Goal: Task Accomplishment & Management: Complete application form

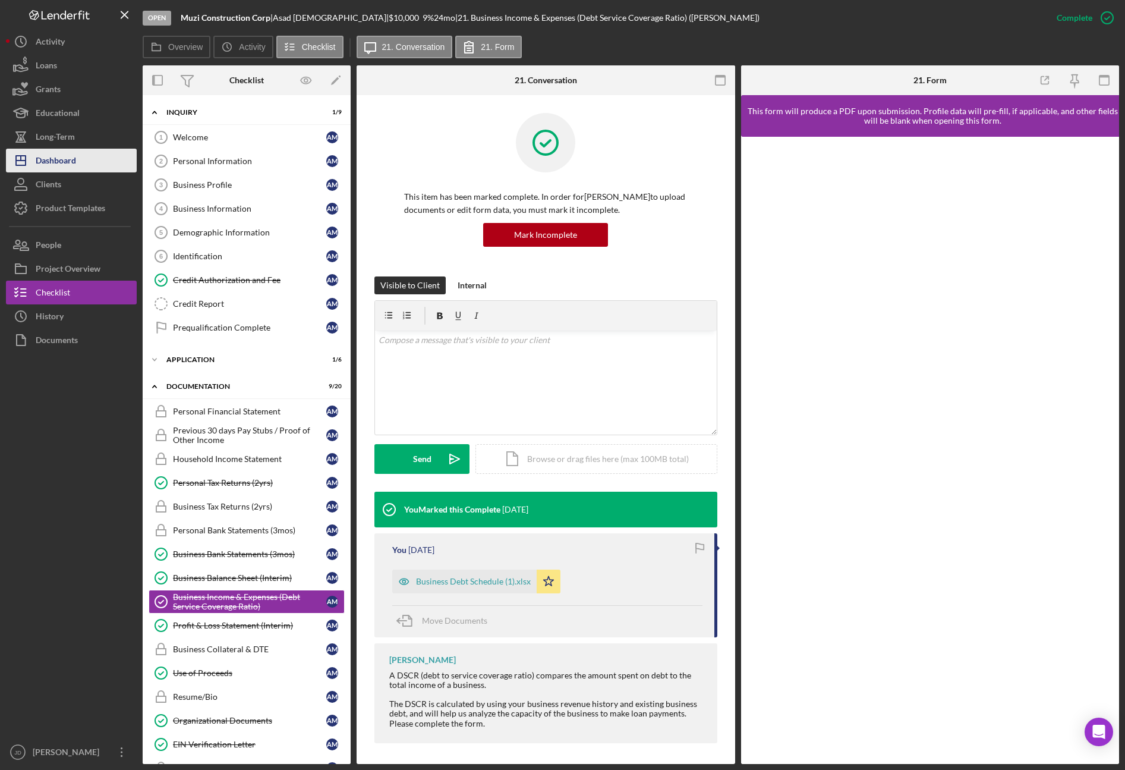
click at [61, 161] on div "Dashboard" at bounding box center [56, 162] width 40 height 27
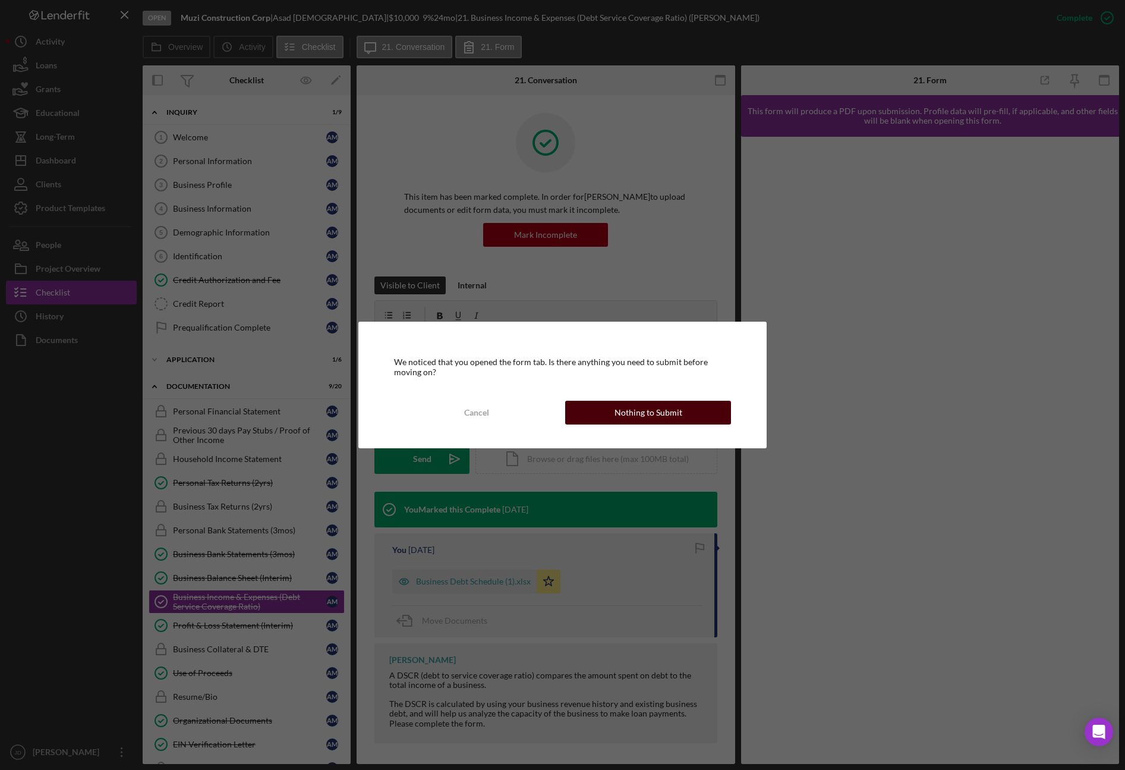
click at [671, 423] on div "Nothing to Submit" at bounding box center [648, 413] width 68 height 24
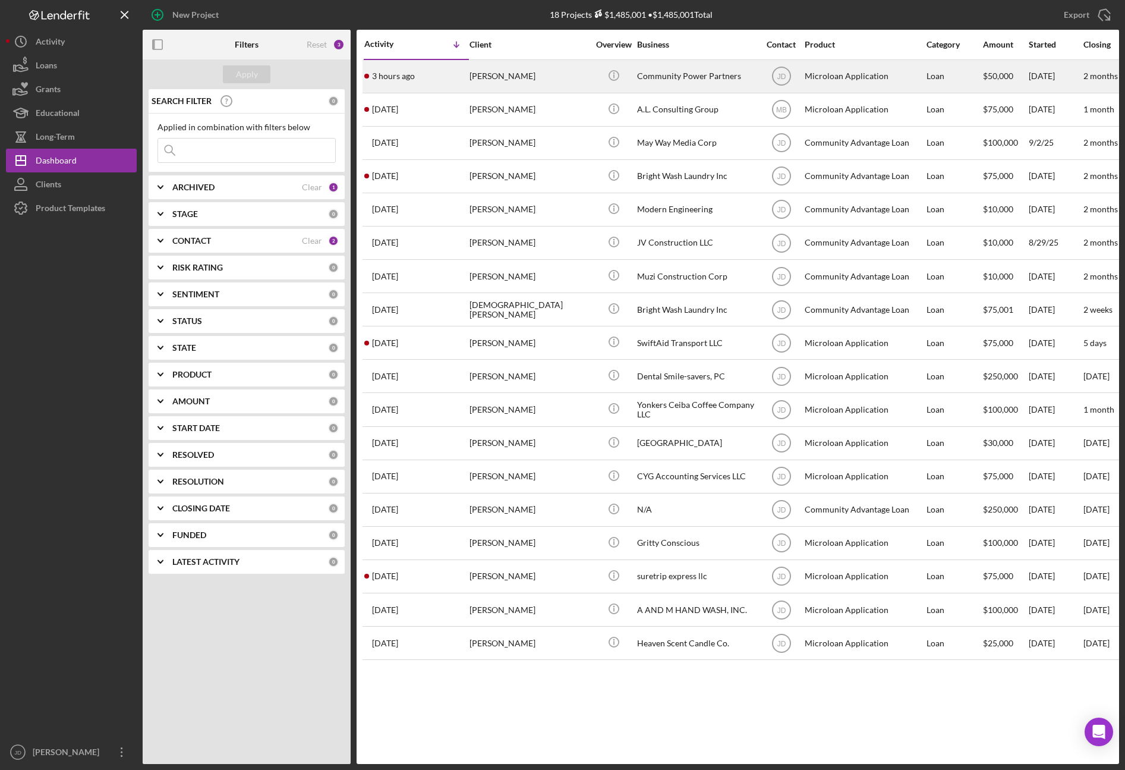
click at [473, 75] on div "[PERSON_NAME]" at bounding box center [528, 76] width 119 height 31
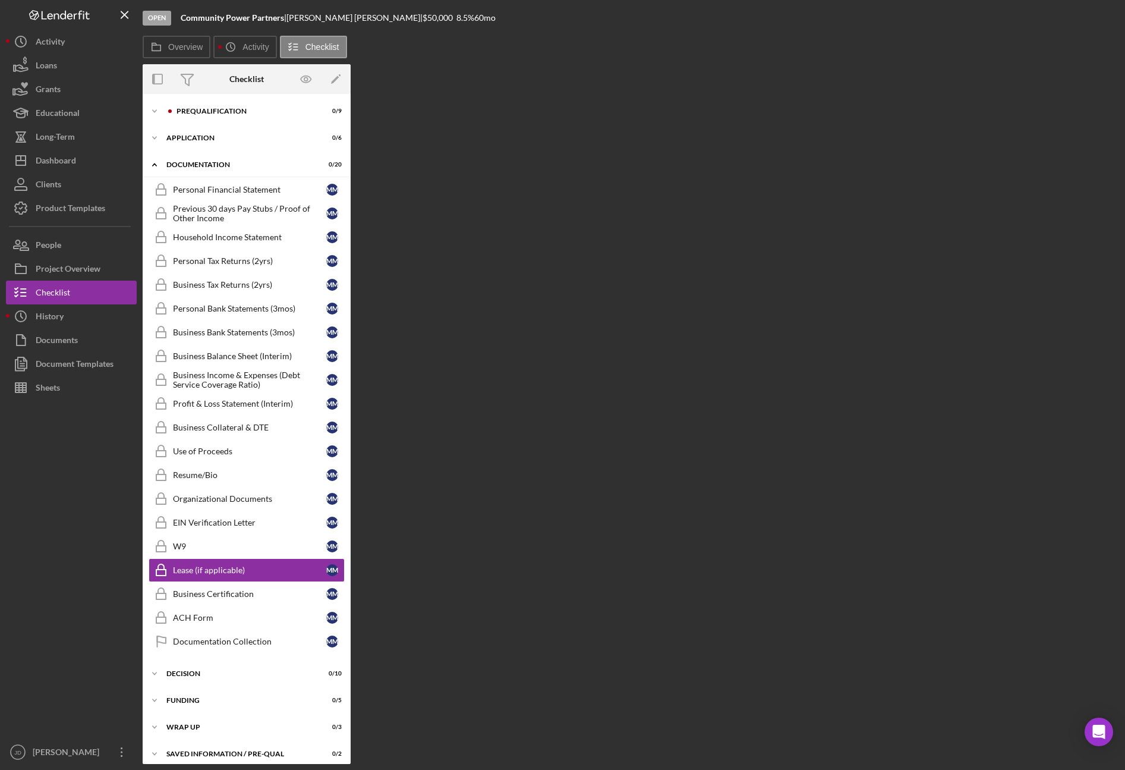
scroll to position [8, 0]
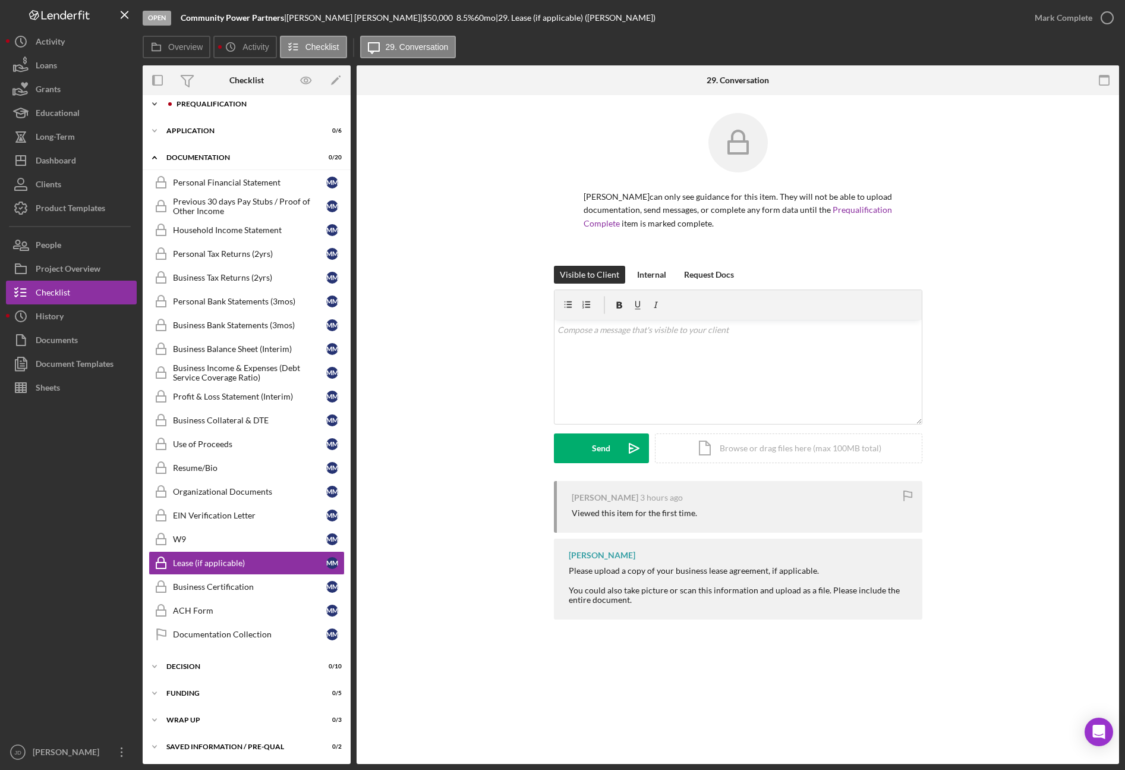
click at [194, 104] on div "Prequalification" at bounding box center [256, 103] width 159 height 7
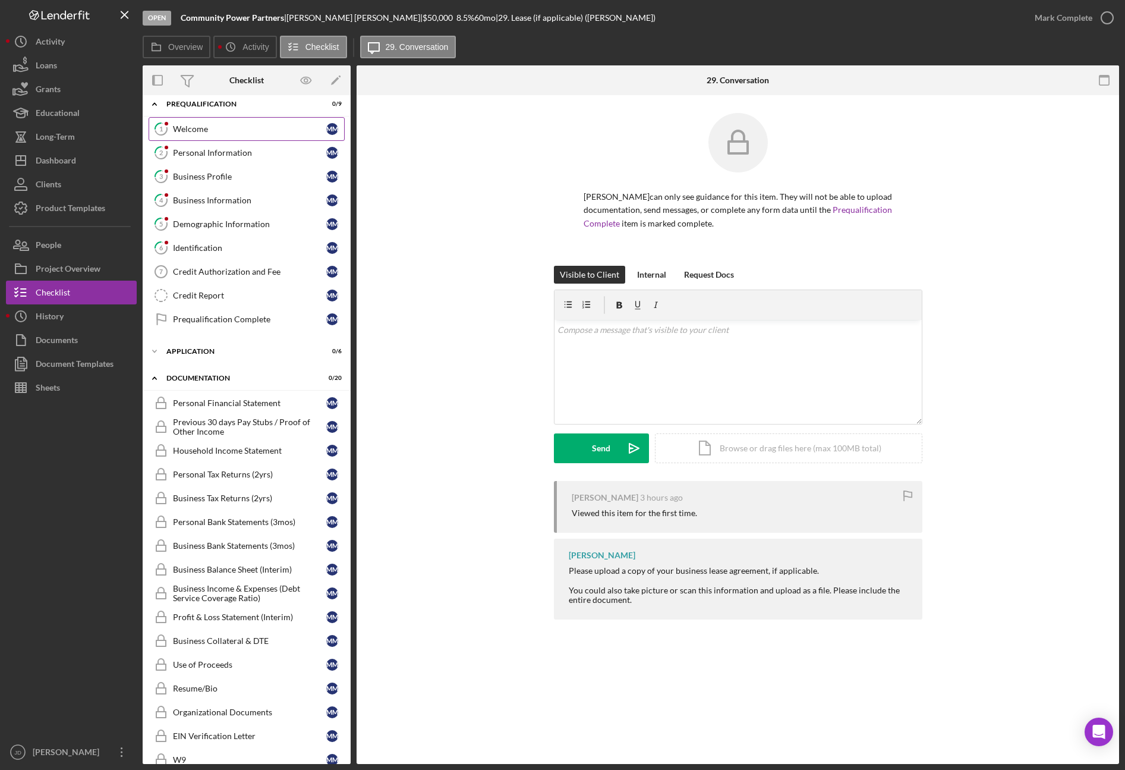
click at [206, 130] on div "Welcome" at bounding box center [249, 129] width 153 height 10
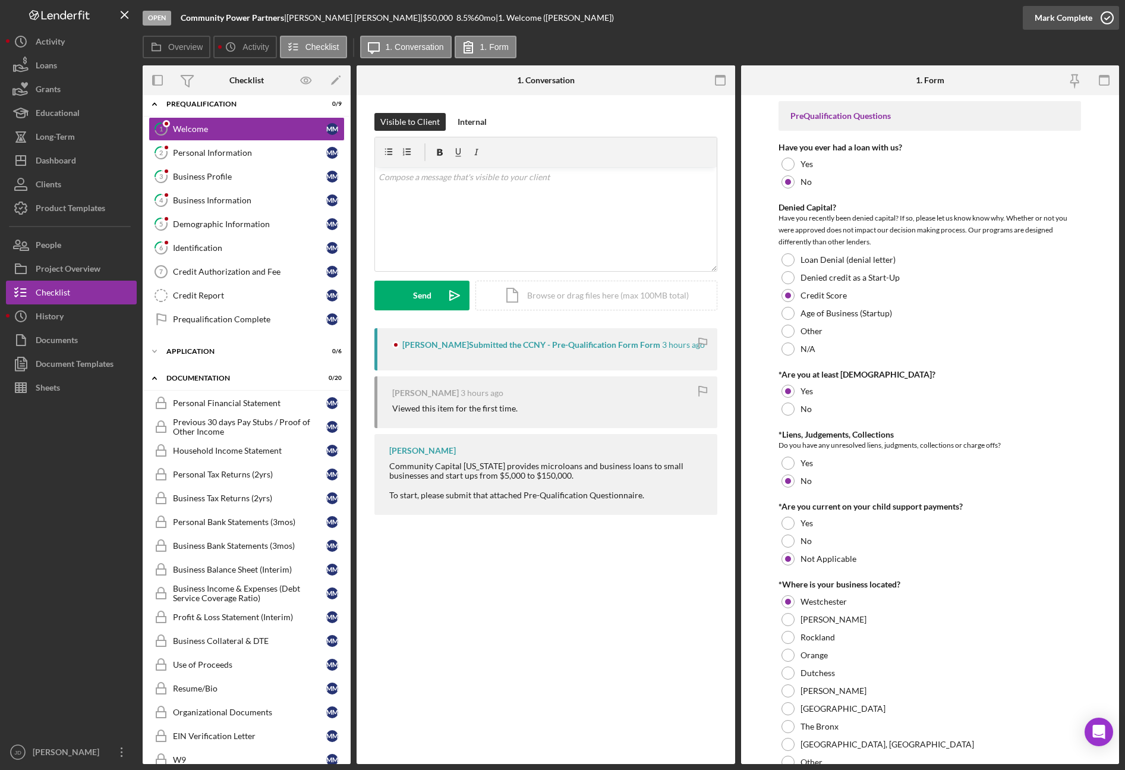
click at [1104, 18] on icon "button" at bounding box center [1107, 18] width 30 height 30
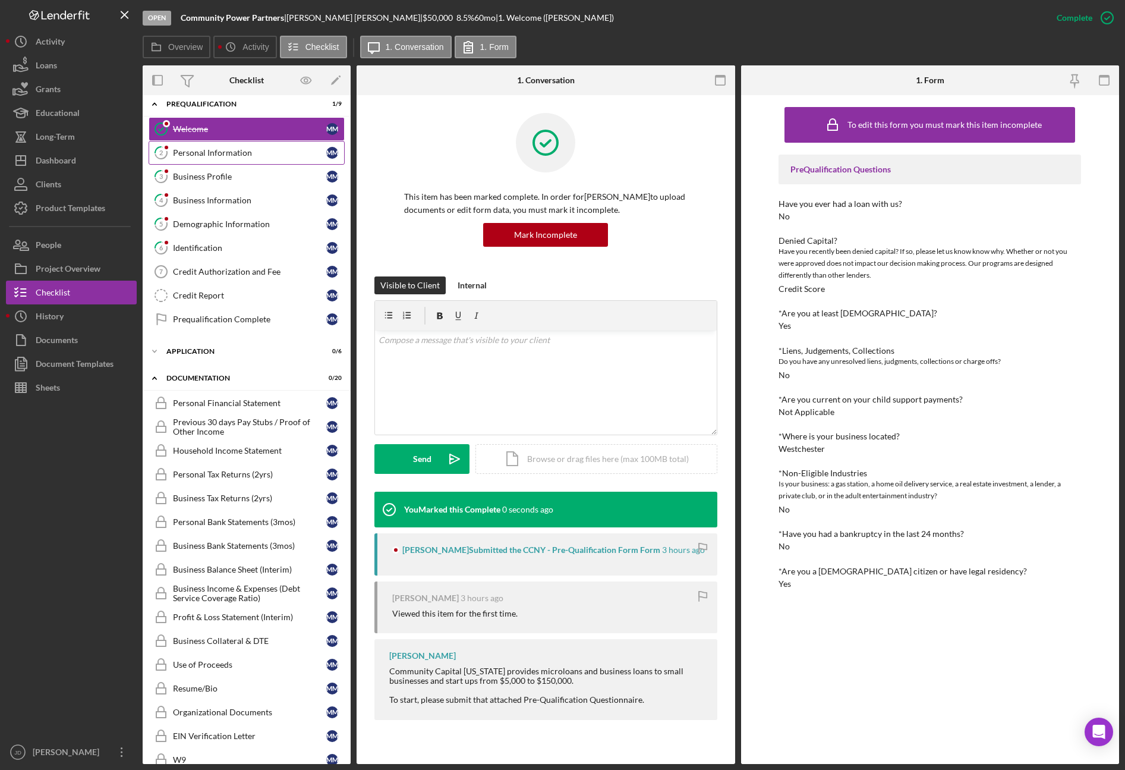
click at [251, 152] on div "Personal Information" at bounding box center [249, 153] width 153 height 10
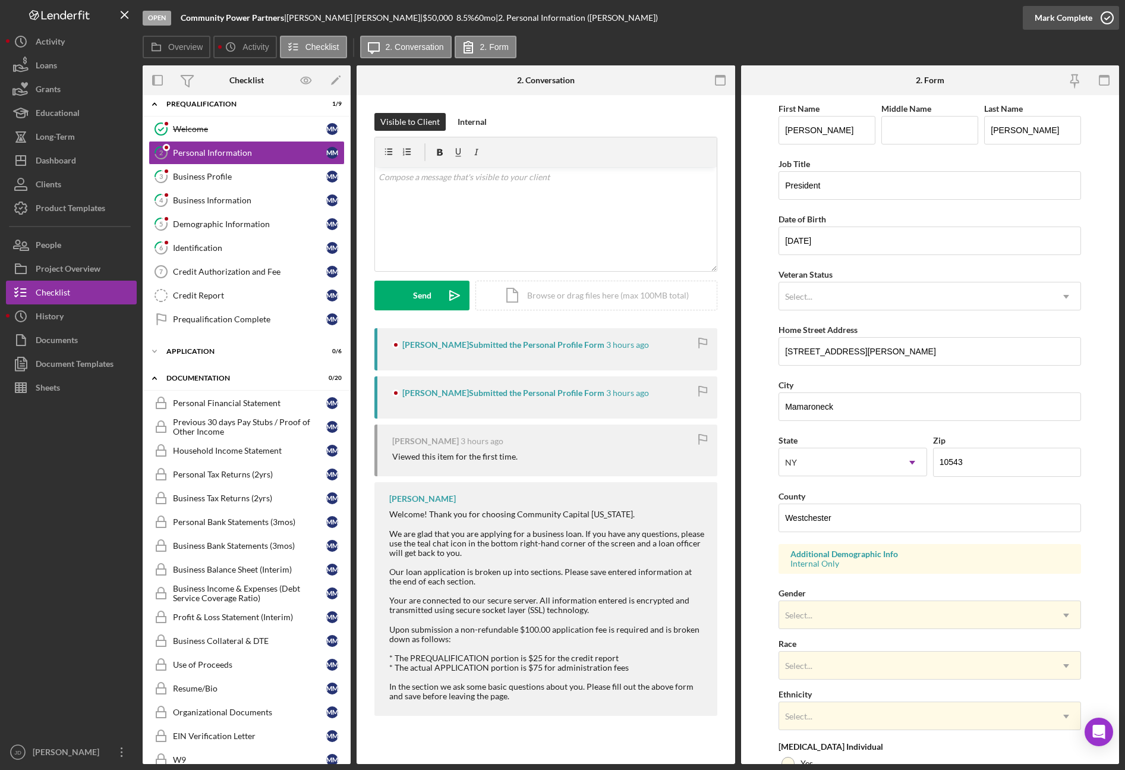
click at [1105, 16] on icon "button" at bounding box center [1107, 18] width 30 height 30
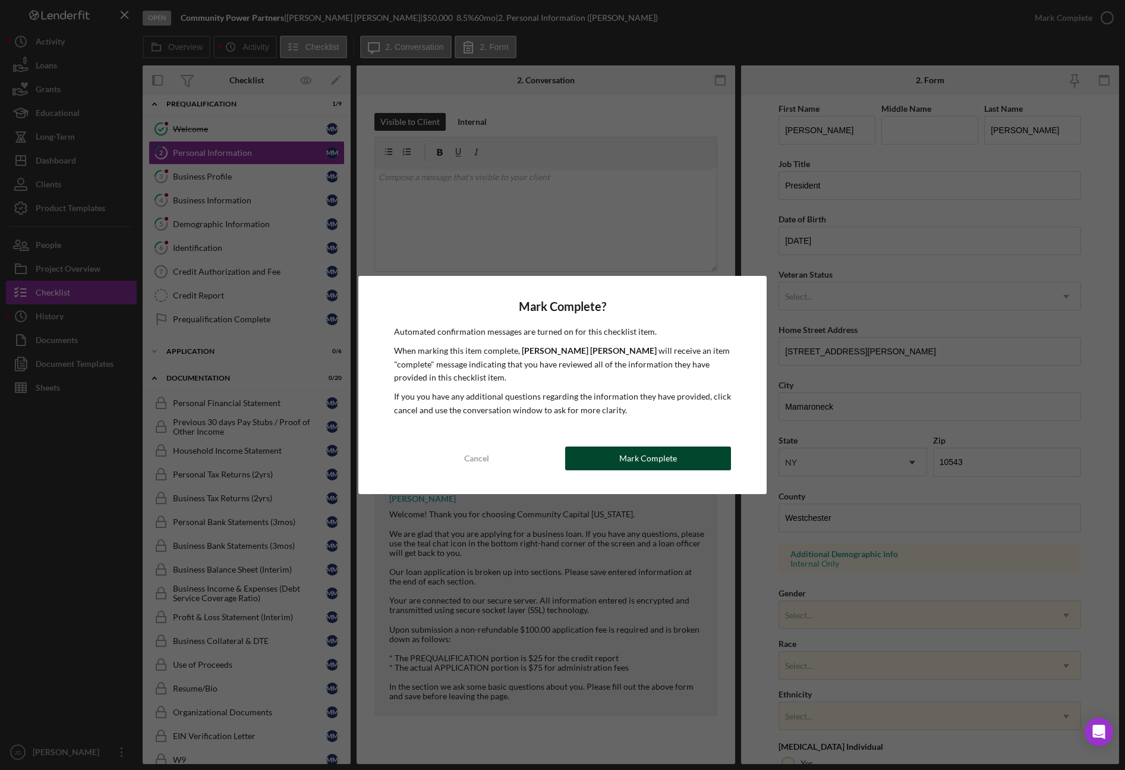
click at [662, 459] on div "Mark Complete" at bounding box center [648, 458] width 58 height 24
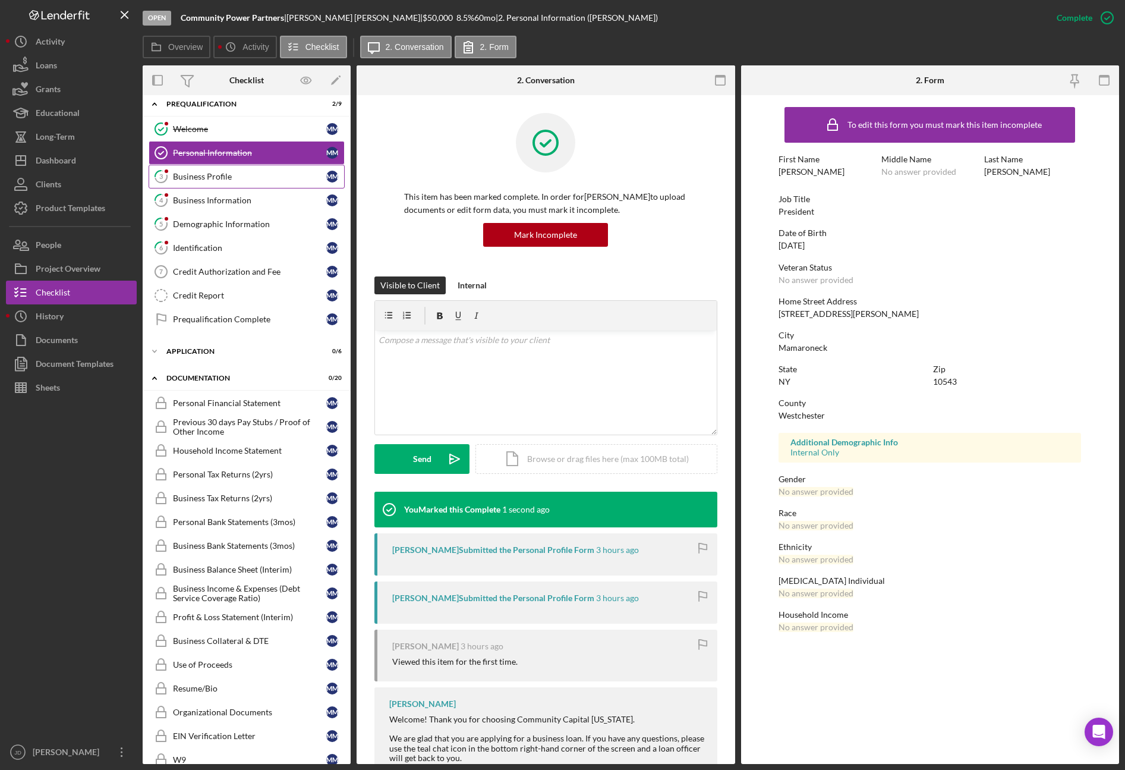
click at [225, 177] on div "Business Profile" at bounding box center [249, 177] width 153 height 10
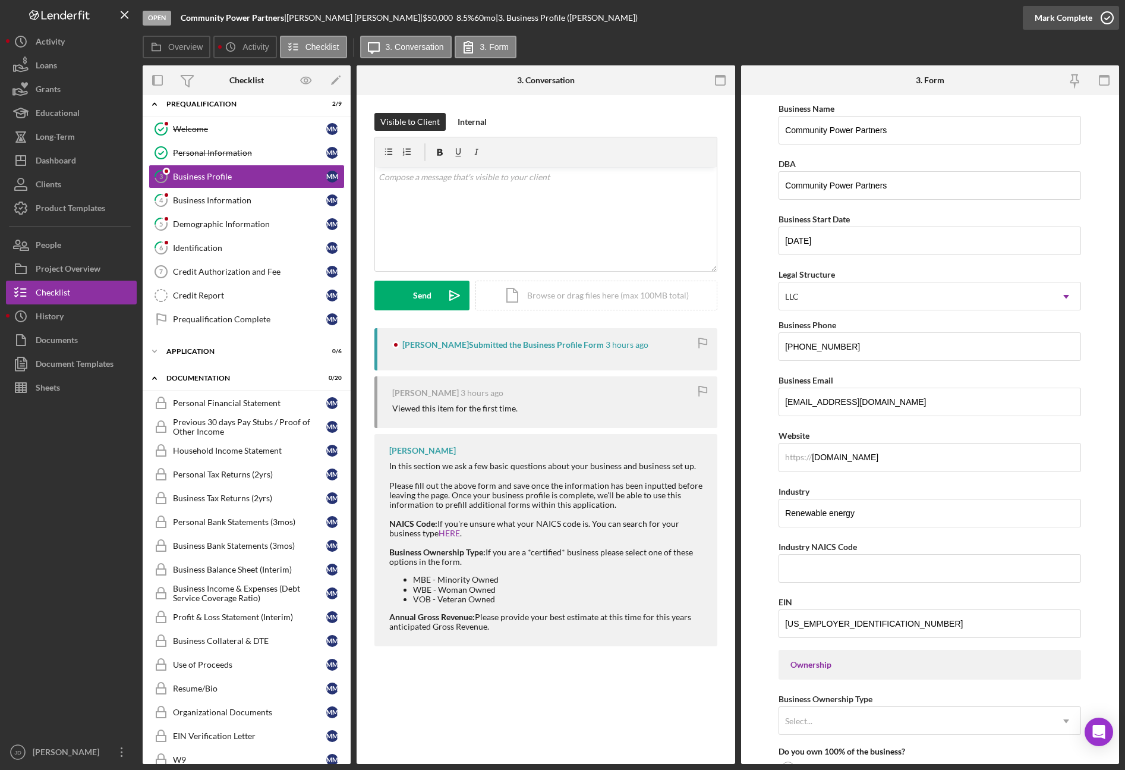
click at [1112, 17] on icon "button" at bounding box center [1107, 18] width 30 height 30
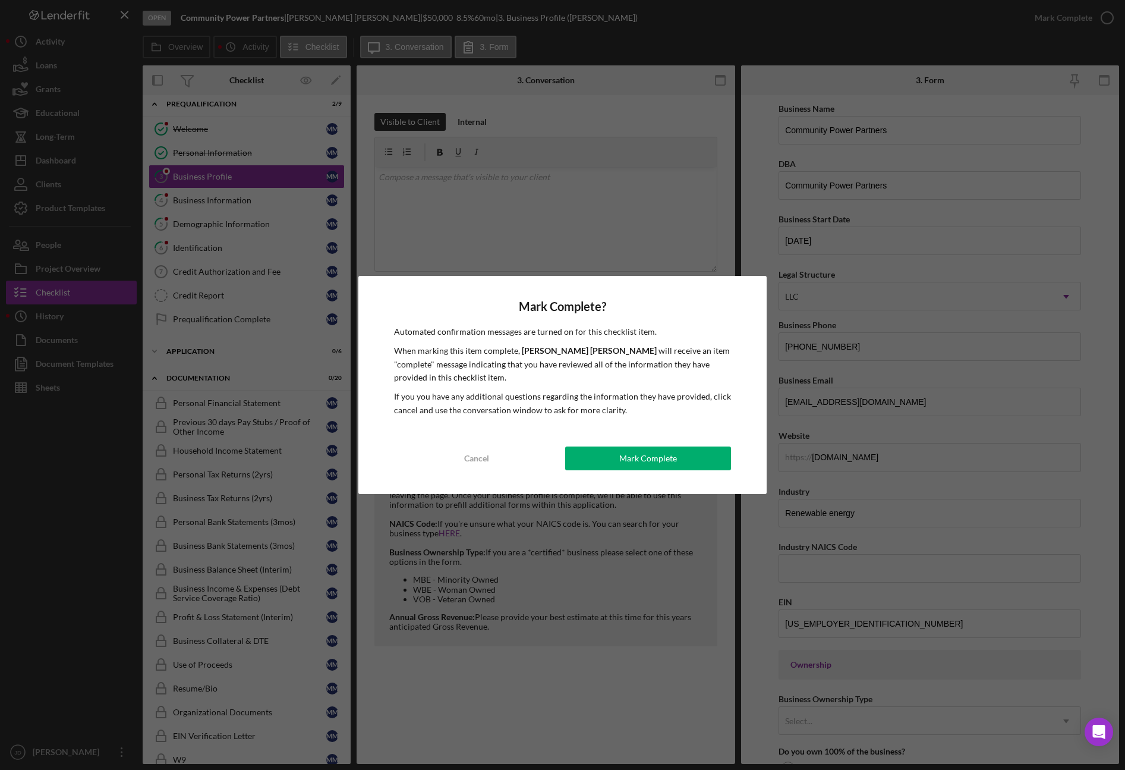
click at [204, 209] on div "Mark Complete? Automated confirmation messages are turned on for this checklist…" at bounding box center [562, 385] width 1125 height 770
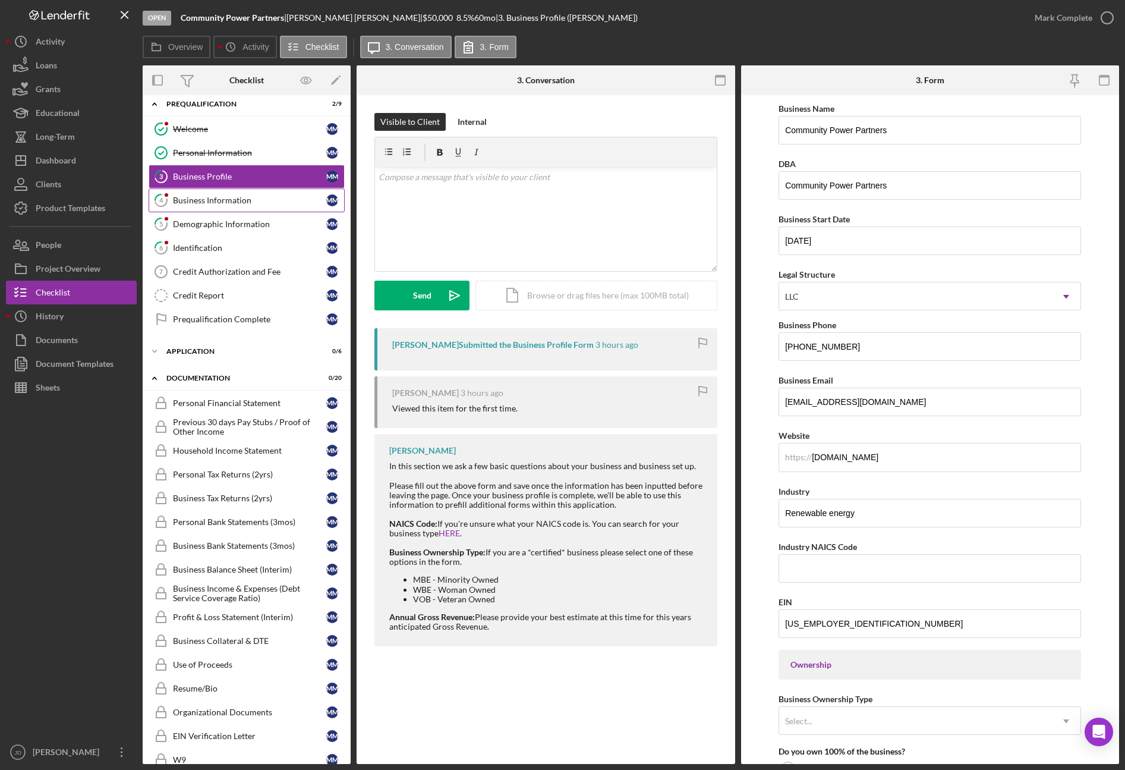
click at [233, 200] on div "Business Information" at bounding box center [249, 201] width 153 height 10
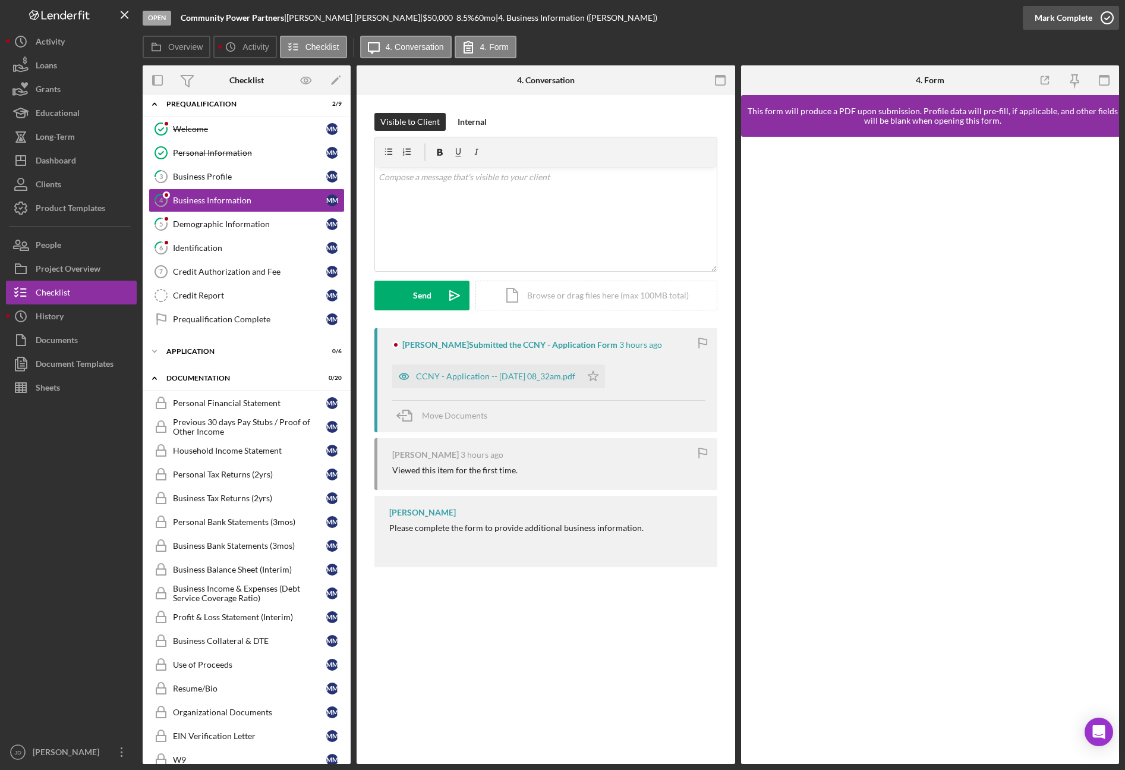
click at [1103, 14] on icon "button" at bounding box center [1107, 18] width 30 height 30
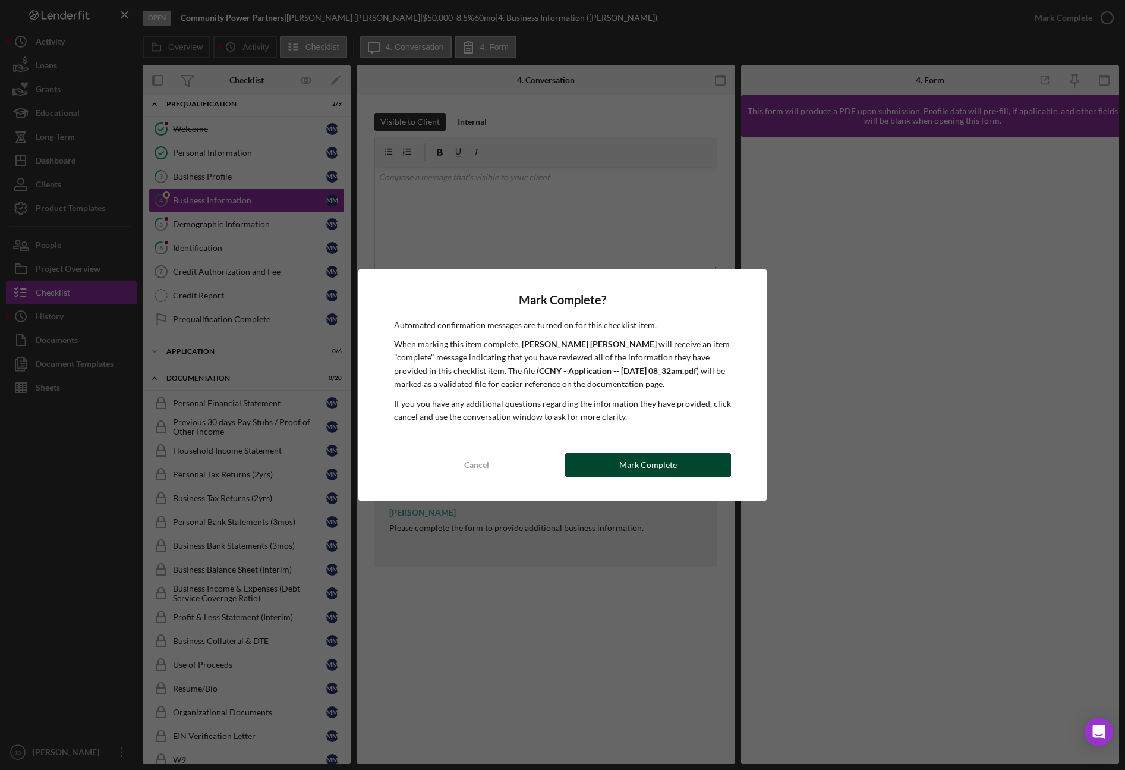
click at [646, 469] on div "Mark Complete" at bounding box center [648, 465] width 58 height 24
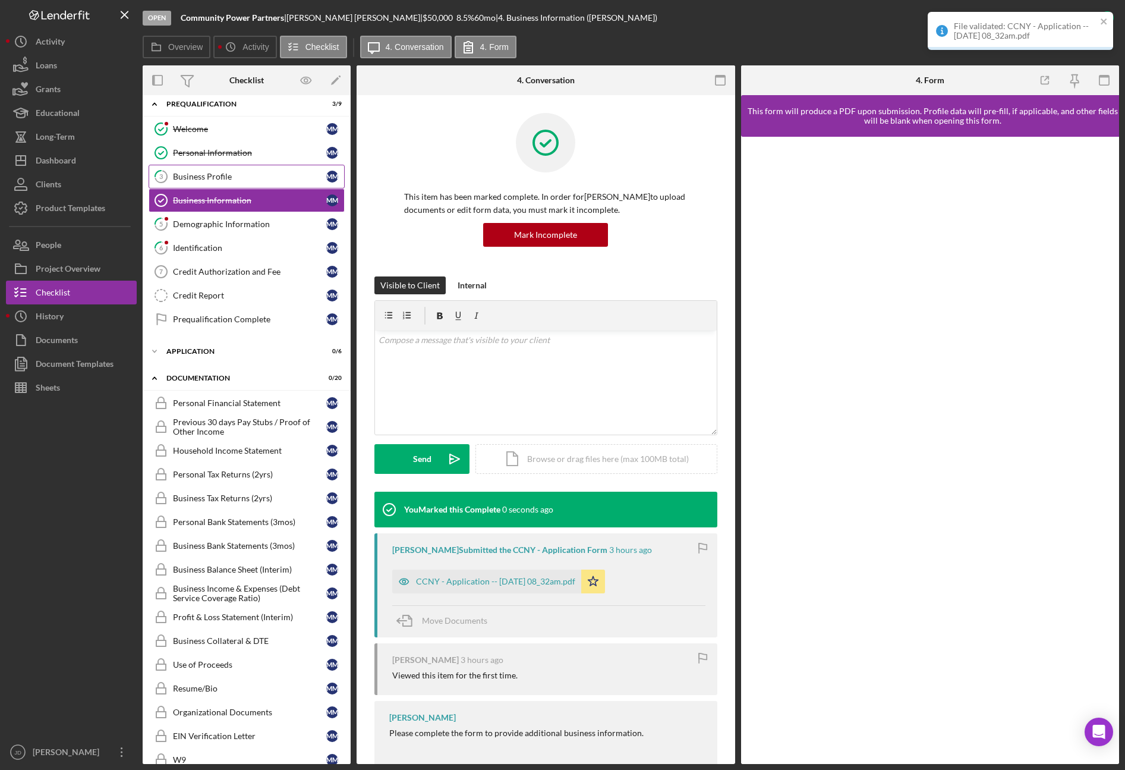
click at [209, 180] on div "Business Profile" at bounding box center [249, 177] width 153 height 10
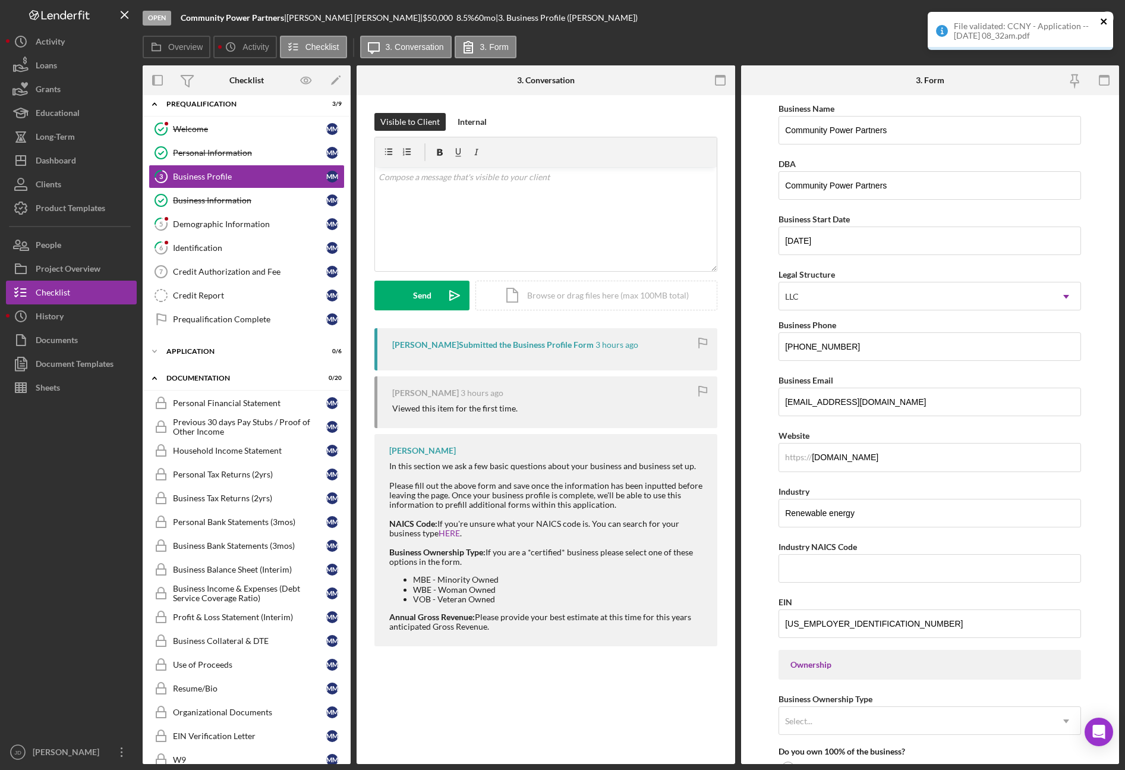
click at [1105, 23] on icon "close" at bounding box center [1104, 21] width 6 height 6
click at [1105, 17] on div "File validated: CCNY - Application -- [DATE] 08_32am.pdf" at bounding box center [1020, 36] width 190 height 52
click at [1111, 17] on icon "button" at bounding box center [1107, 18] width 30 height 30
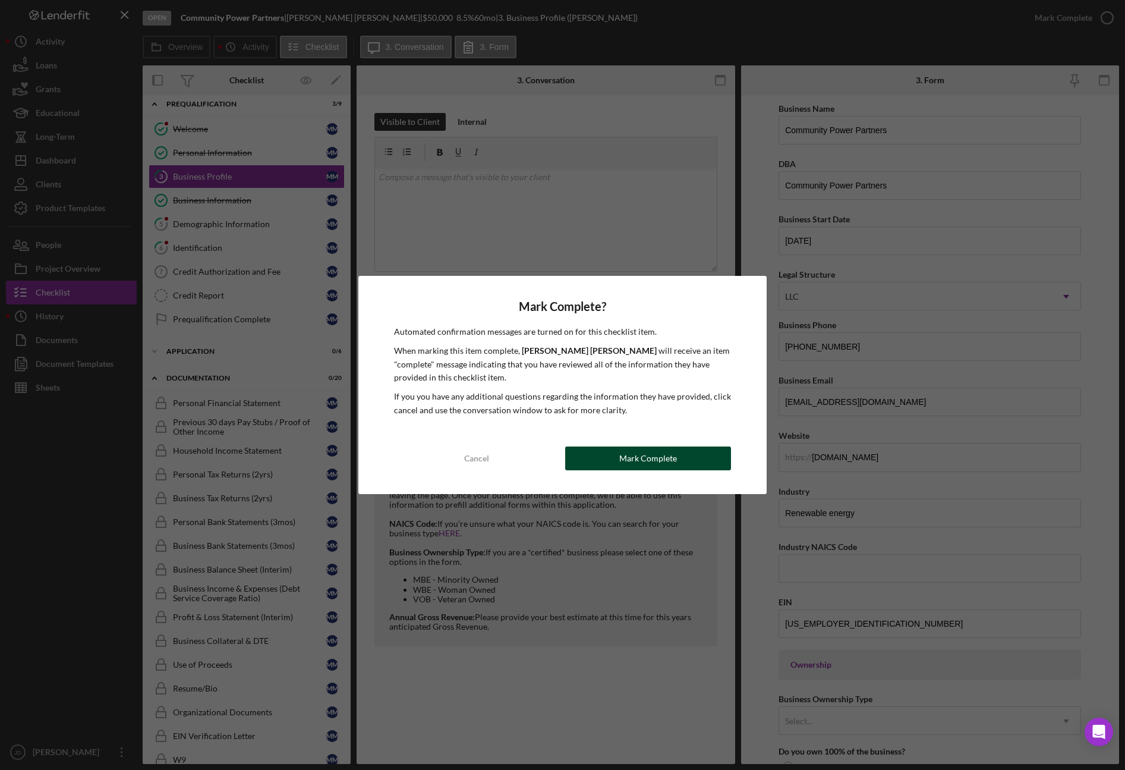
click at [685, 463] on button "Mark Complete" at bounding box center [648, 458] width 166 height 24
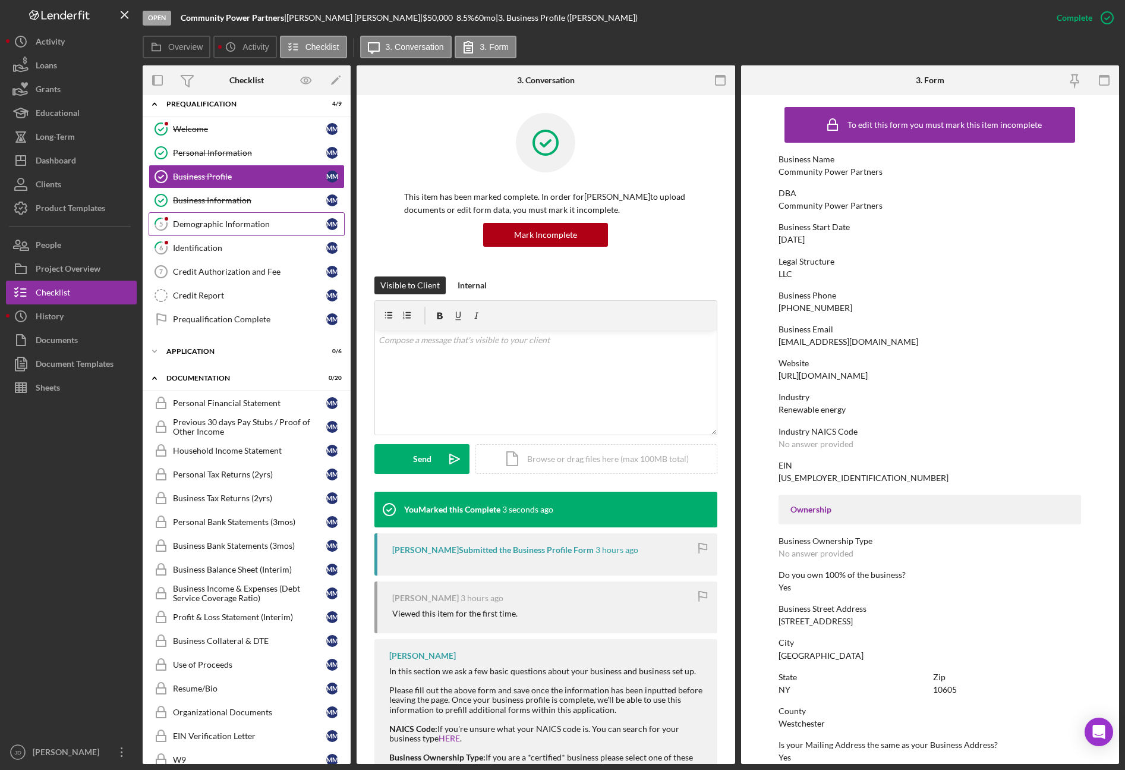
click at [212, 222] on div "Demographic Information" at bounding box center [249, 224] width 153 height 10
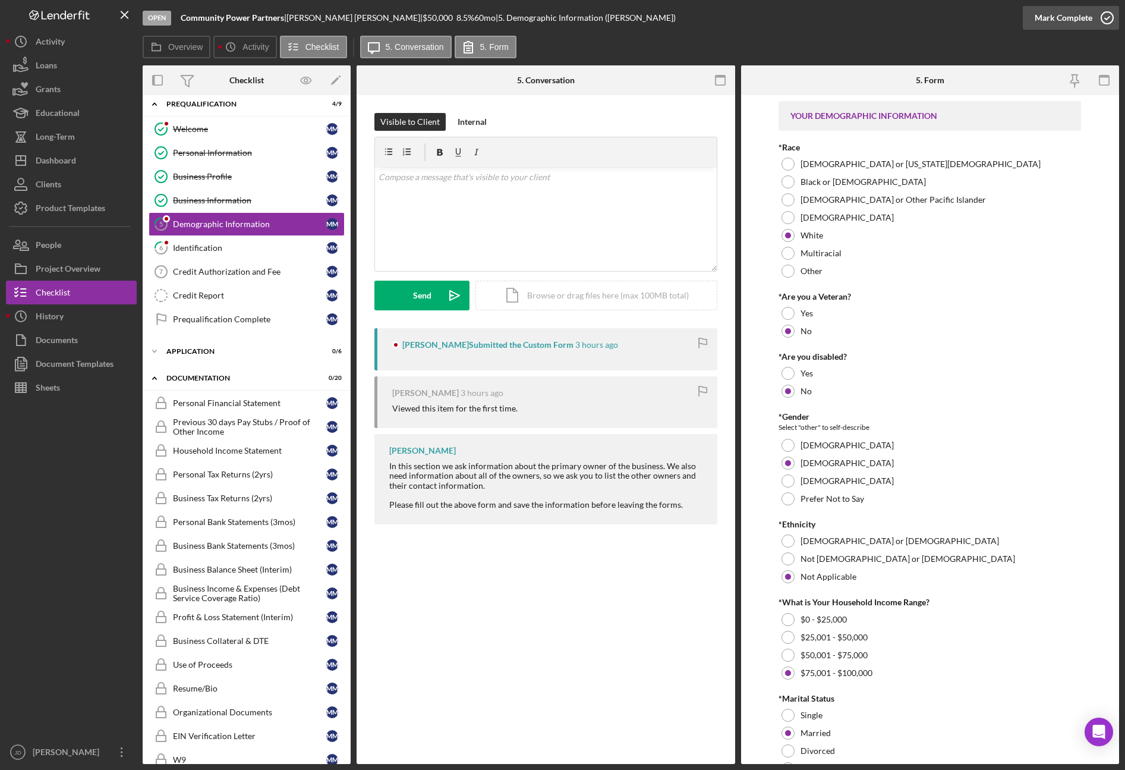
click at [1107, 18] on icon "button" at bounding box center [1107, 18] width 30 height 30
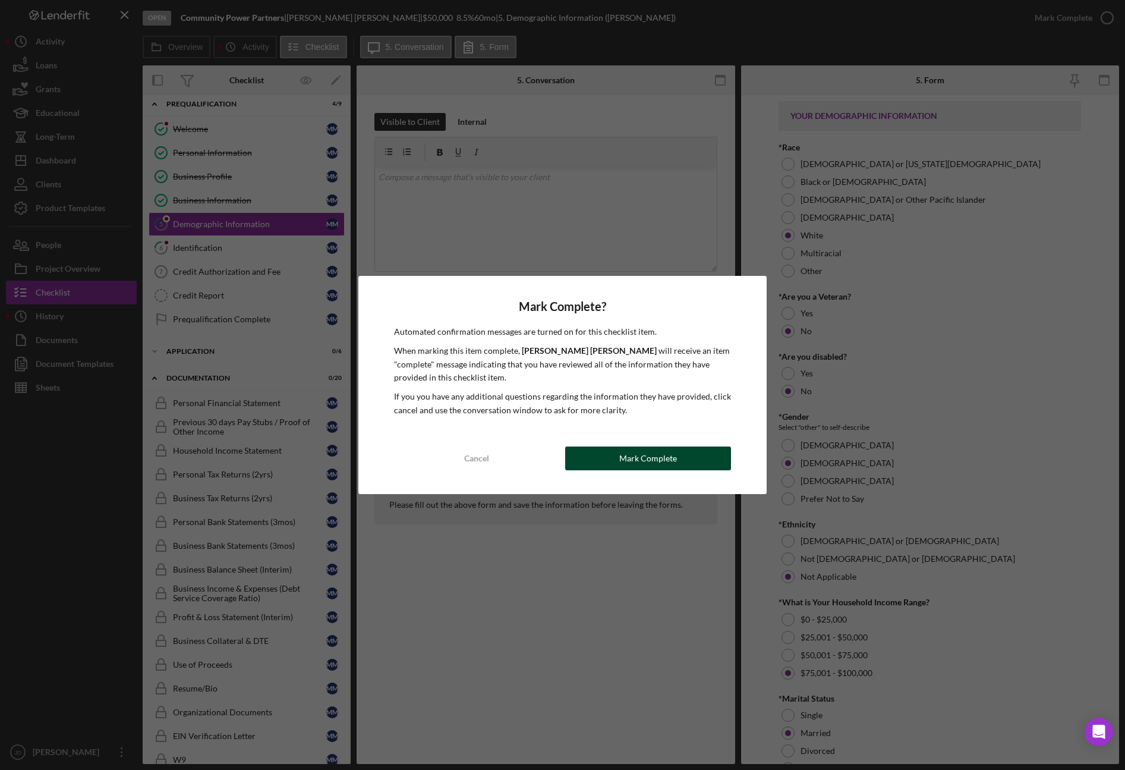
click at [650, 452] on div "Mark Complete" at bounding box center [648, 458] width 58 height 24
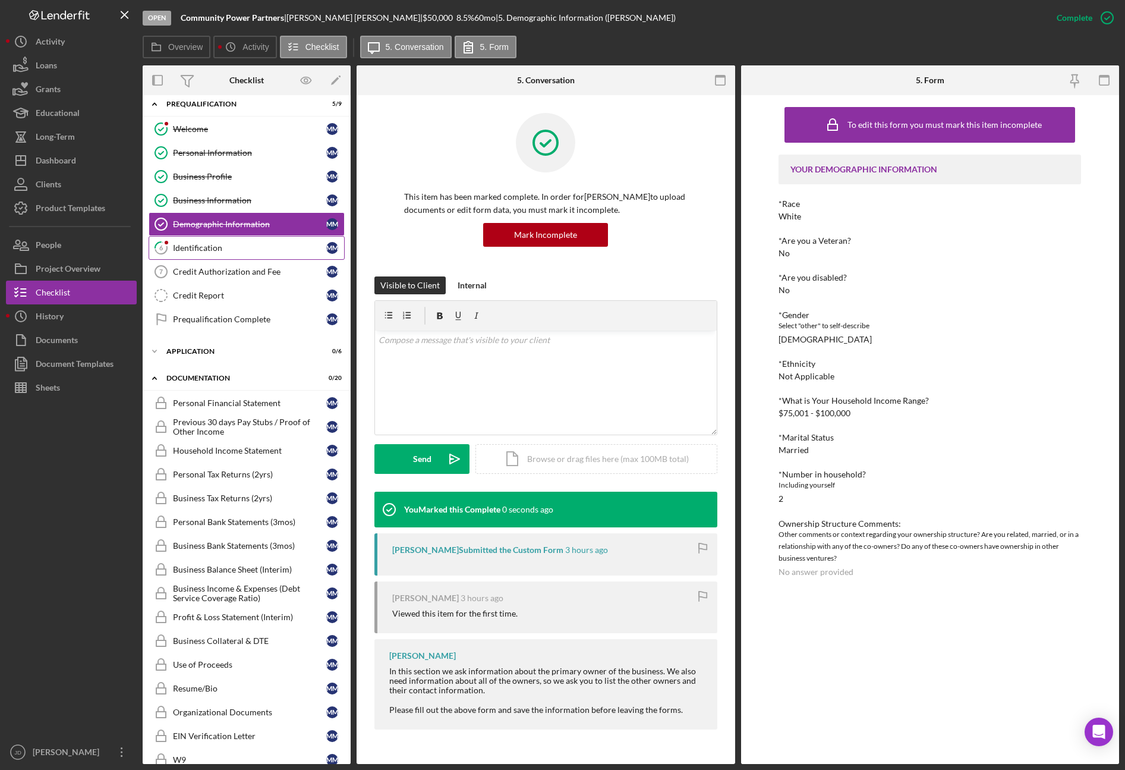
click at [211, 246] on div "Identification" at bounding box center [249, 248] width 153 height 10
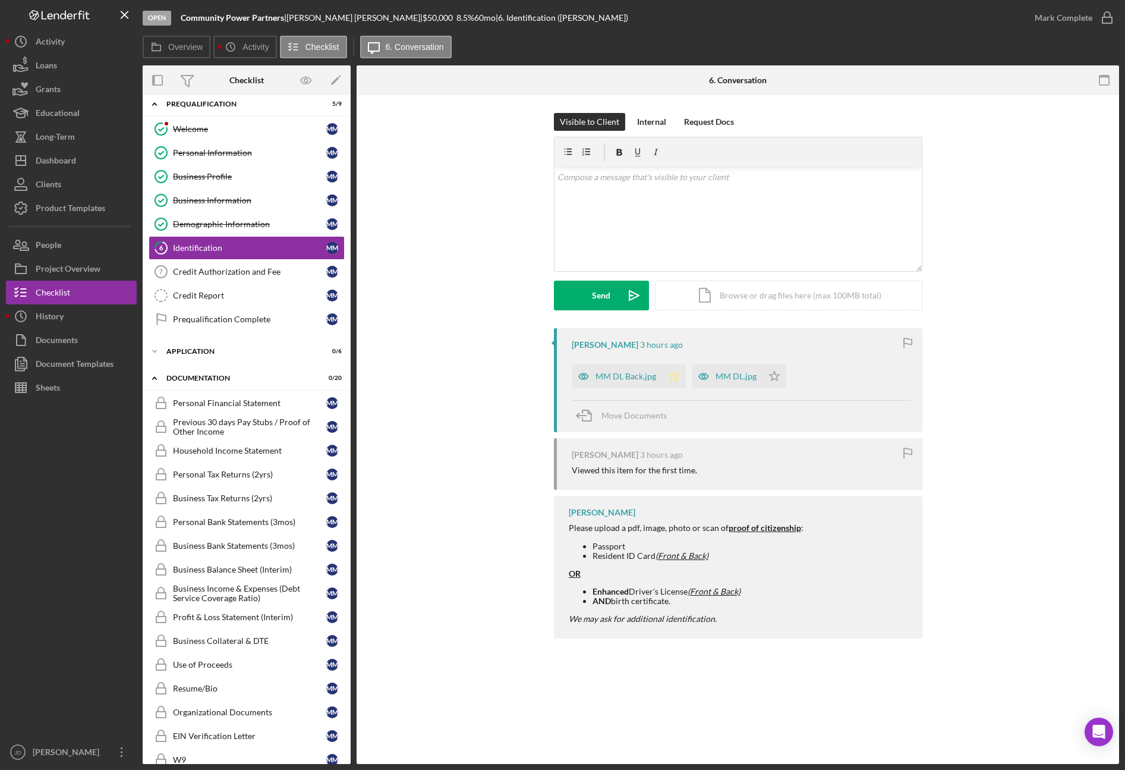
click at [672, 377] on icon "Icon/Star" at bounding box center [674, 376] width 24 height 24
click at [777, 377] on icon "Icon/Star" at bounding box center [774, 376] width 24 height 24
click at [617, 376] on div "MM DL Back.jpg" at bounding box center [625, 376] width 61 height 10
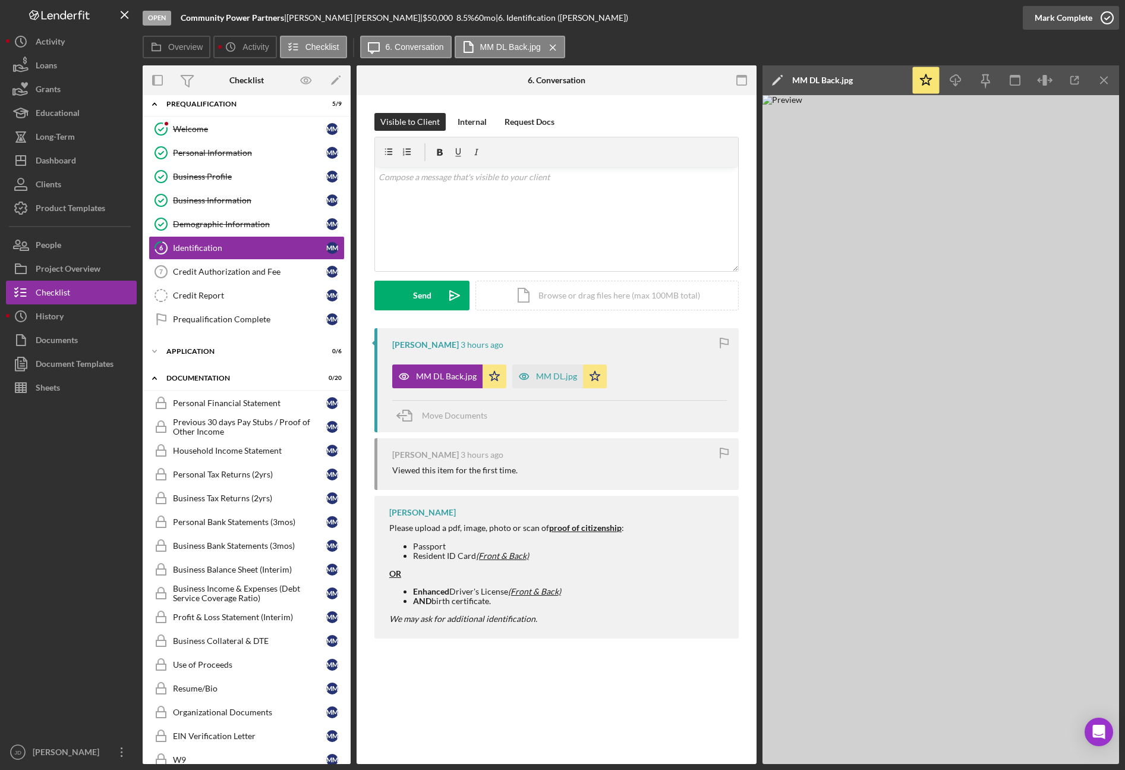
click at [1110, 21] on icon "button" at bounding box center [1107, 18] width 30 height 30
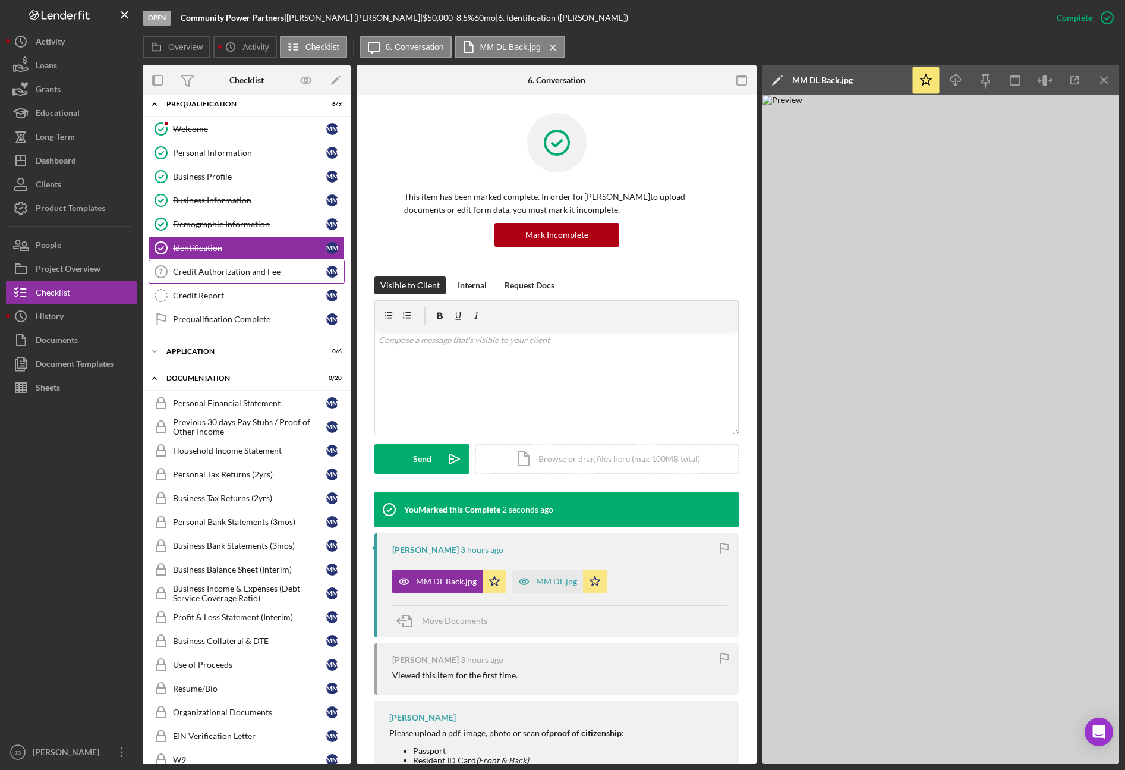
click at [194, 271] on div "Credit Authorization and Fee" at bounding box center [249, 272] width 153 height 10
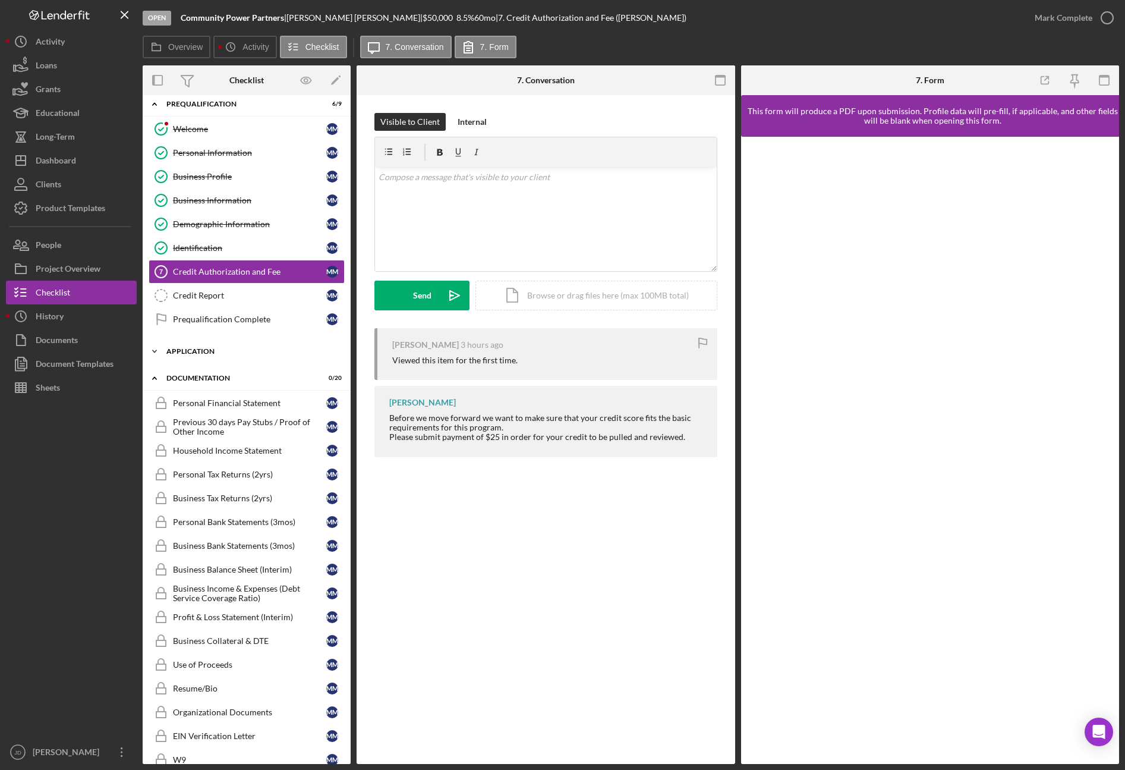
click at [158, 351] on icon "Icon/Expander" at bounding box center [155, 351] width 24 height 24
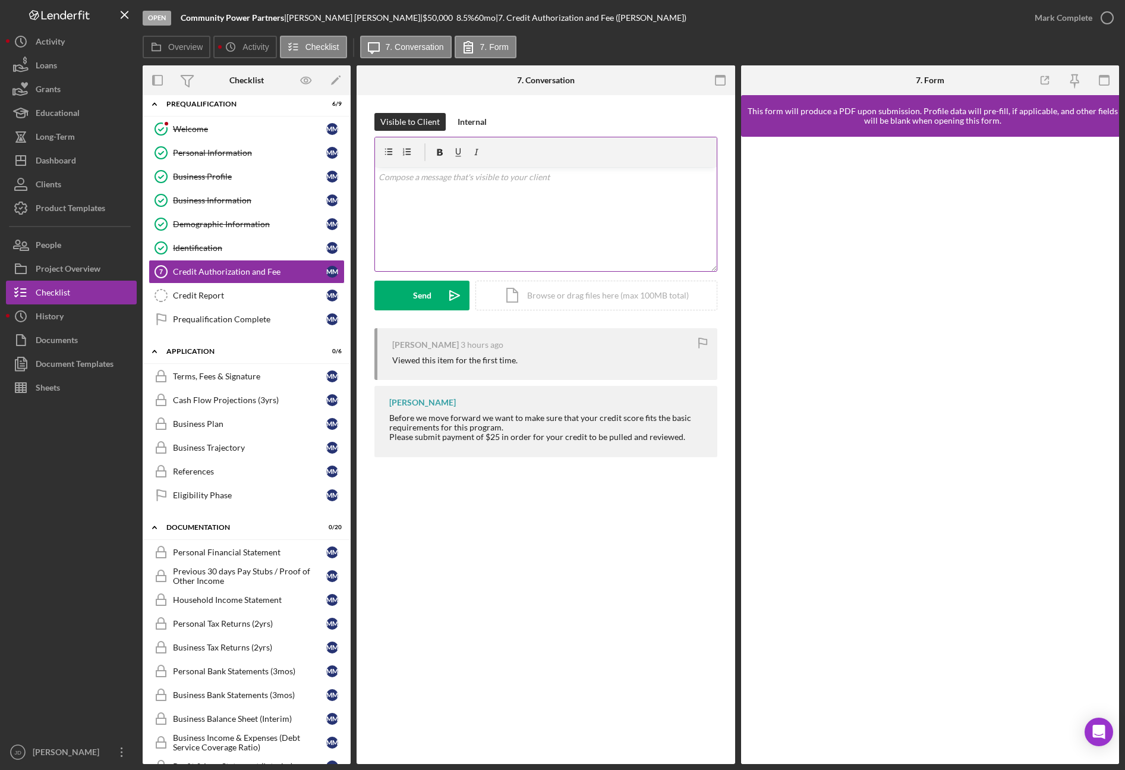
click at [452, 201] on div "v Color teal Color pink Remove color Add row above Add row below Add column bef…" at bounding box center [546, 219] width 342 height 104
click at [416, 292] on div "Send" at bounding box center [422, 296] width 18 height 30
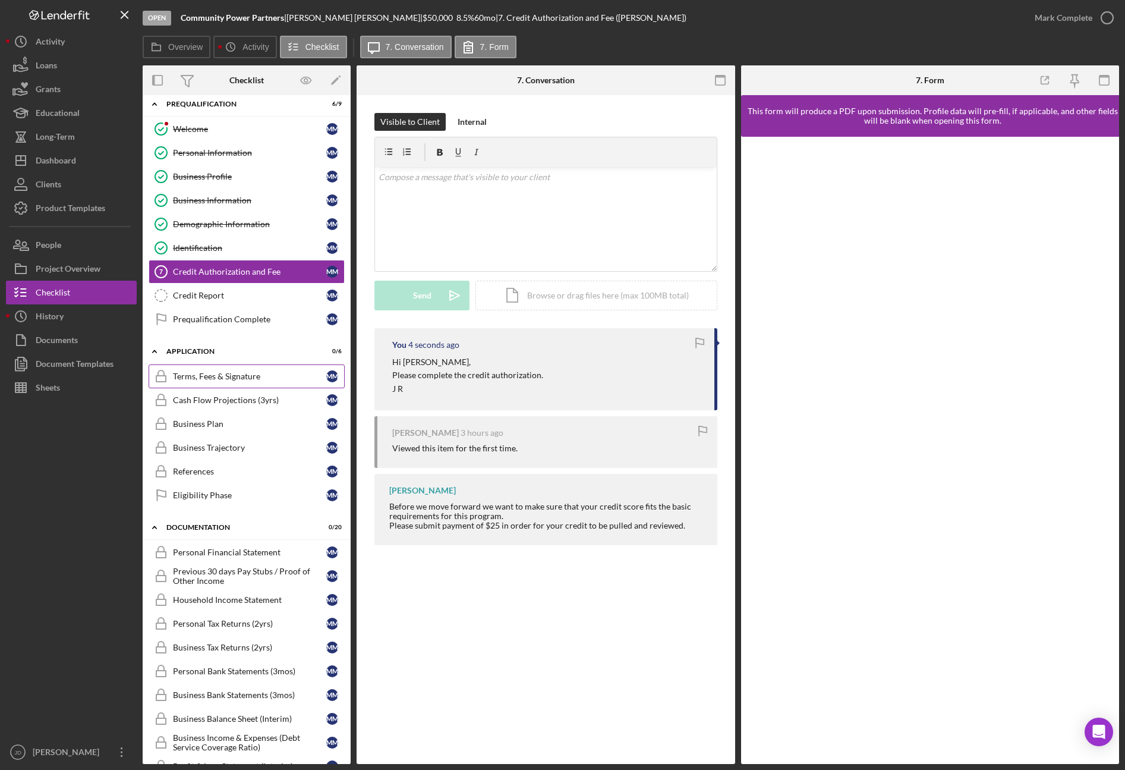
click at [214, 376] on div "Terms, Fees & Signature" at bounding box center [249, 376] width 153 height 10
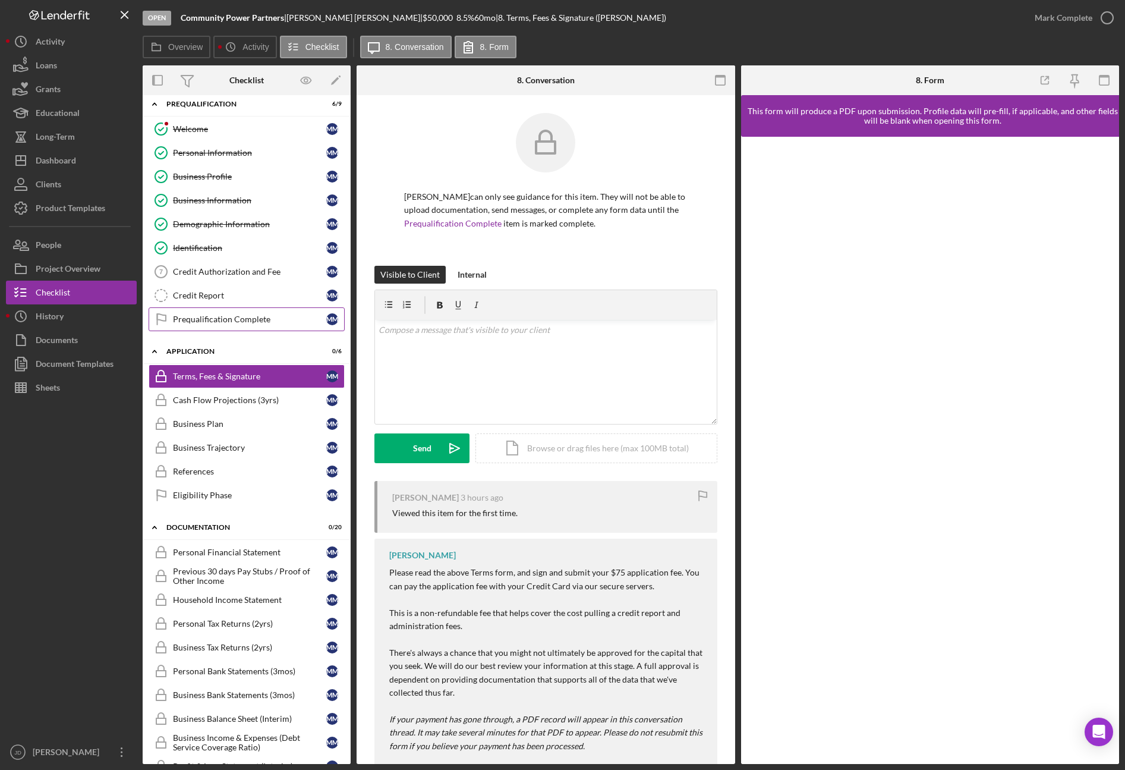
click at [249, 313] on link "Prequalification Complete Prequalification Complete M M" at bounding box center [247, 319] width 196 height 24
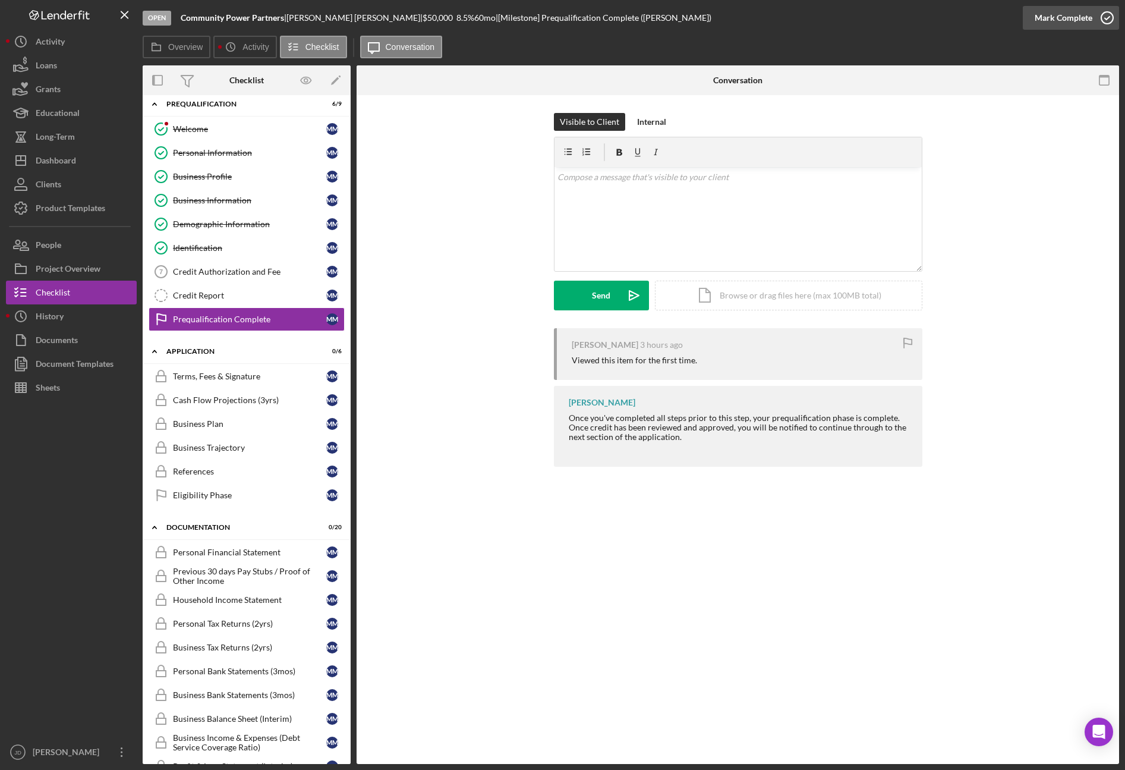
click at [1103, 15] on icon "button" at bounding box center [1107, 18] width 30 height 30
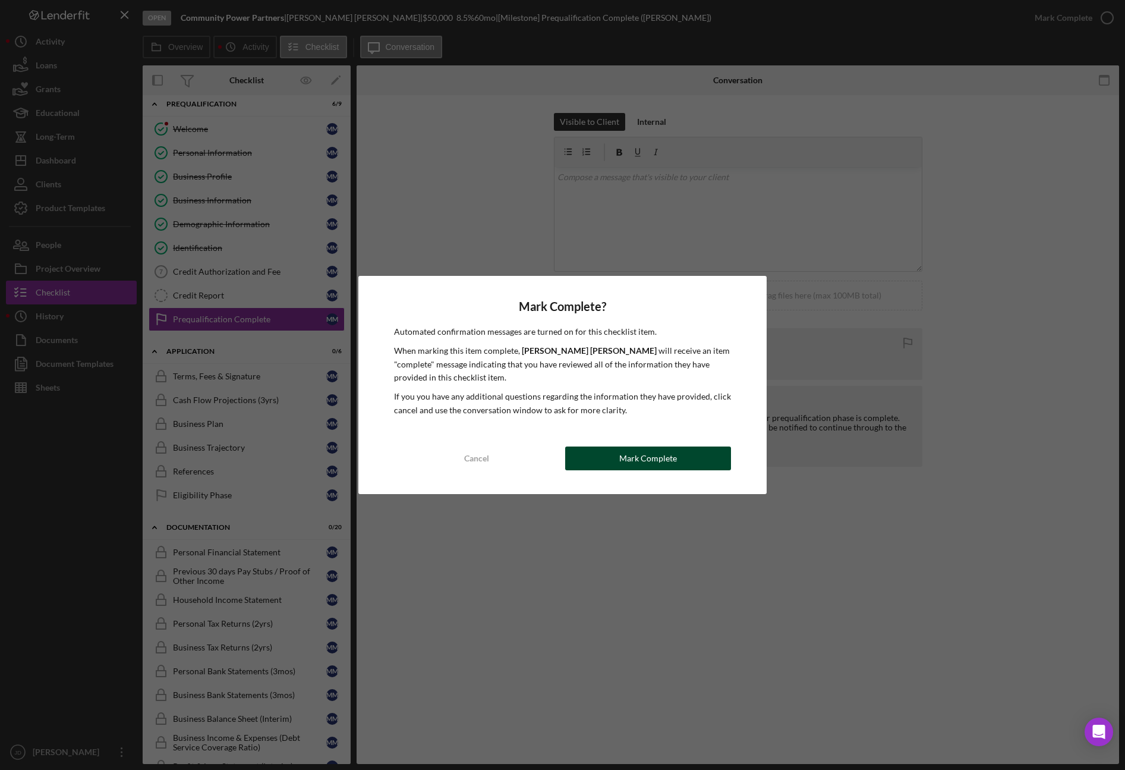
click at [666, 456] on div "Mark Complete" at bounding box center [648, 458] width 58 height 24
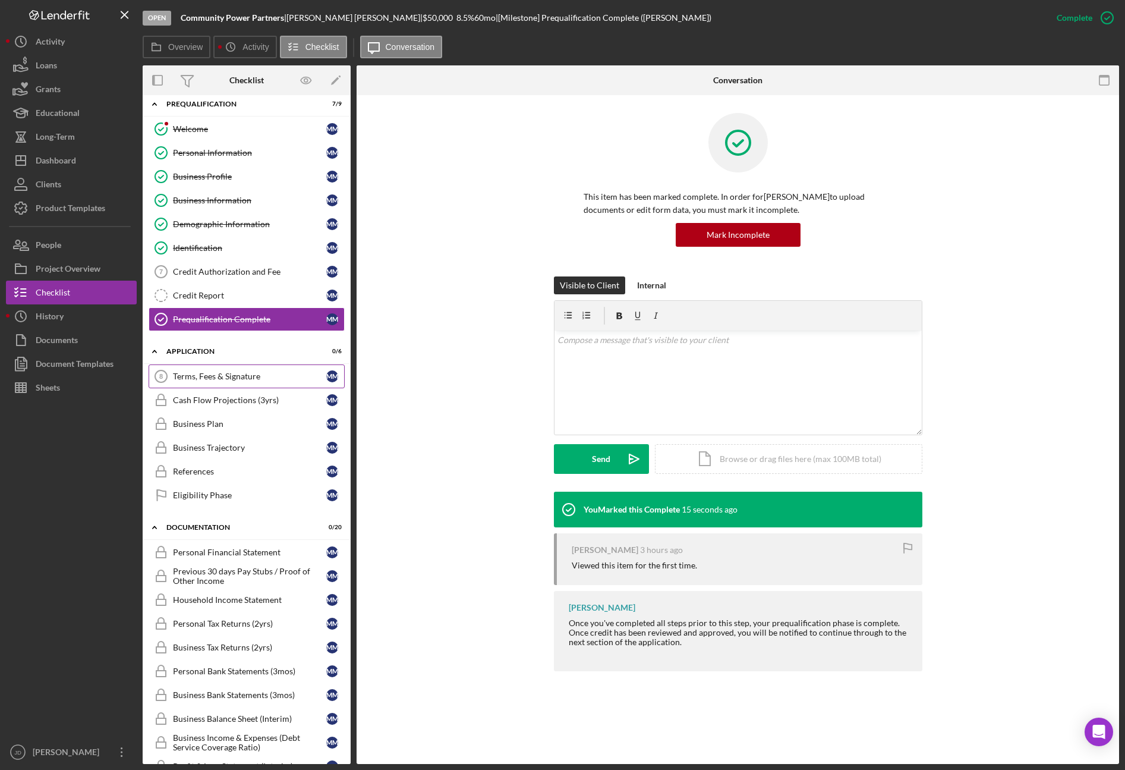
click at [225, 374] on div "Terms, Fees & Signature" at bounding box center [249, 376] width 153 height 10
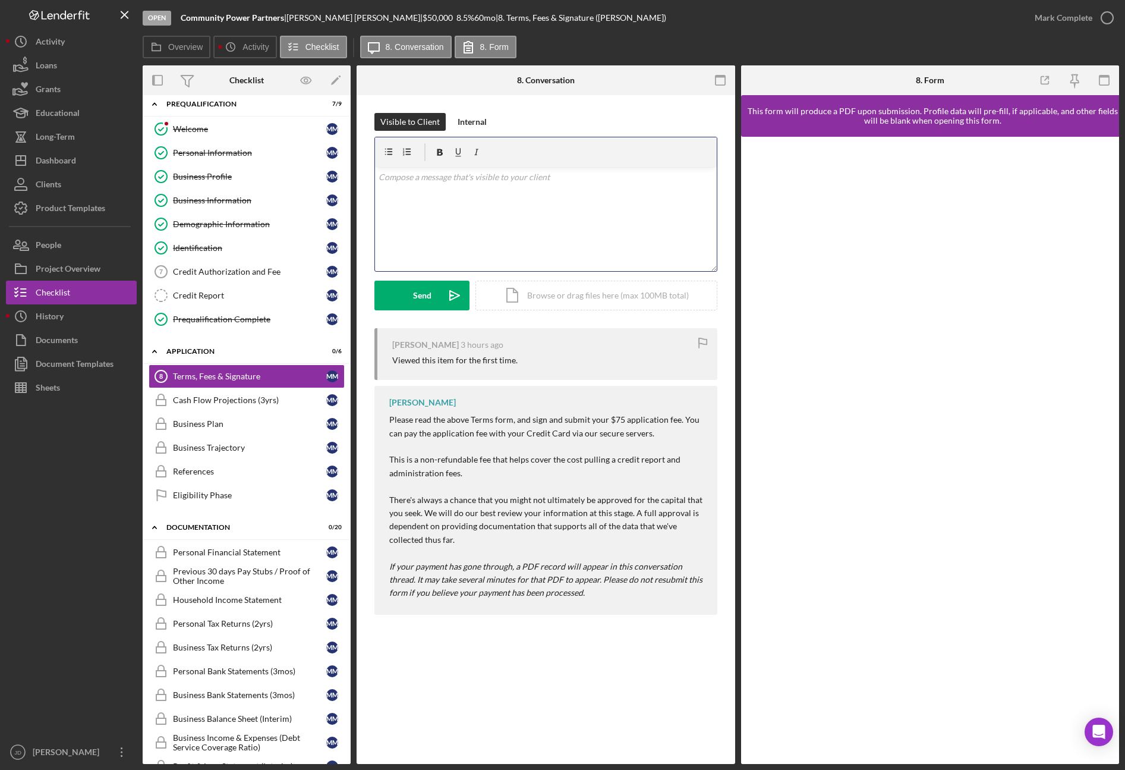
click at [480, 182] on p at bounding box center [546, 177] width 335 height 13
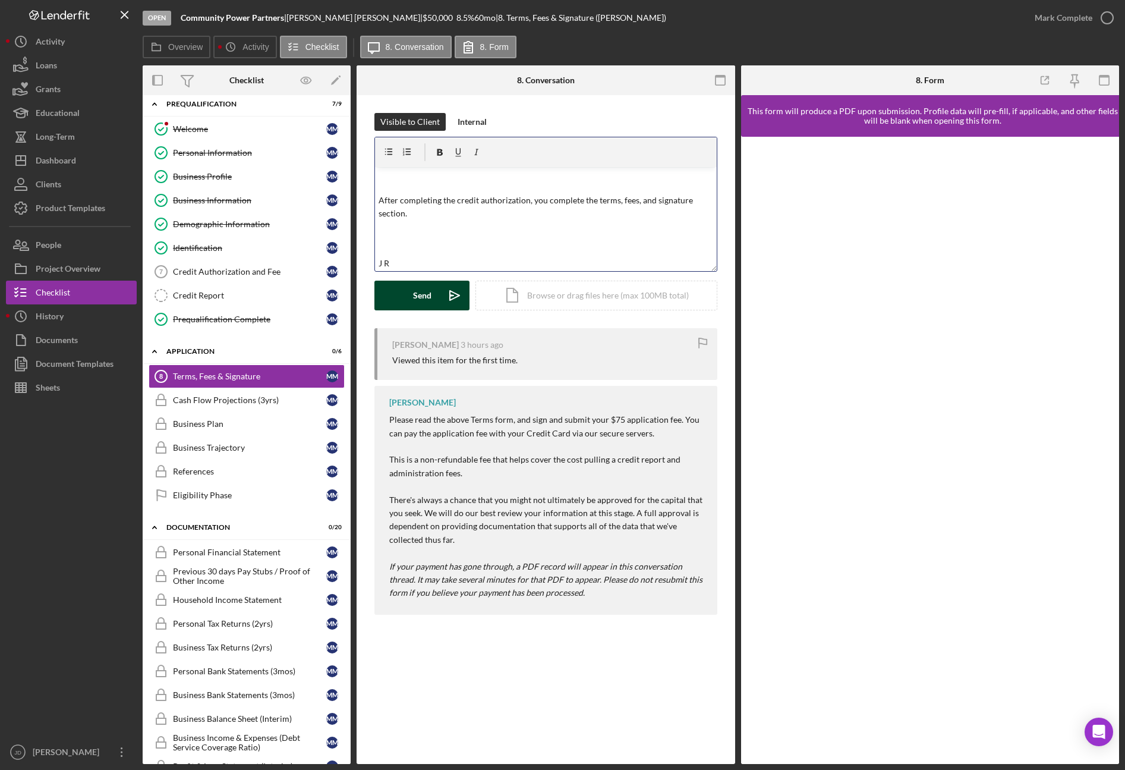
click at [428, 302] on div "Send" at bounding box center [422, 296] width 18 height 30
